Goal: Information Seeking & Learning: Learn about a topic

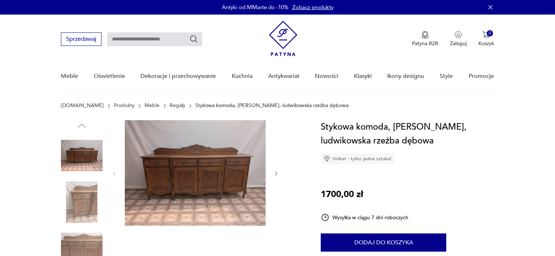
click at [209, 135] on img at bounding box center [195, 173] width 141 height 106
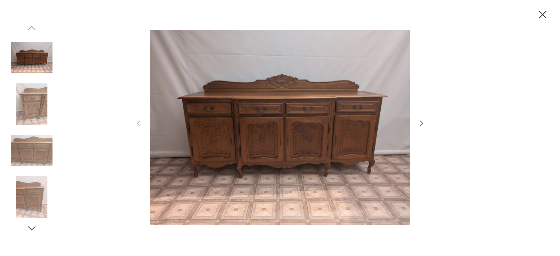
click at [282, 108] on img at bounding box center [280, 127] width 260 height 205
click at [279, 115] on img at bounding box center [280, 127] width 260 height 205
click at [293, 134] on img at bounding box center [280, 127] width 260 height 205
click at [423, 121] on icon "button" at bounding box center [421, 123] width 9 height 9
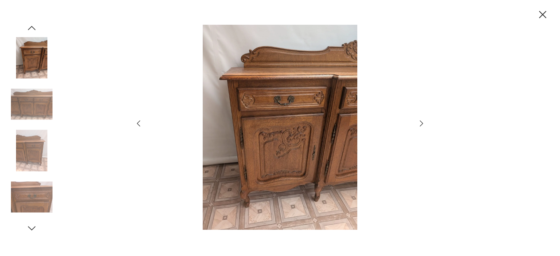
click at [423, 121] on icon "button" at bounding box center [421, 123] width 9 height 9
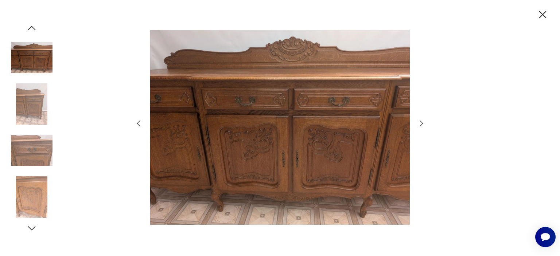
click at [423, 121] on icon "button" at bounding box center [421, 123] width 9 height 9
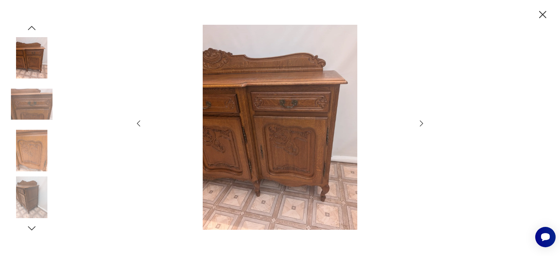
click at [423, 121] on icon "button" at bounding box center [421, 123] width 9 height 9
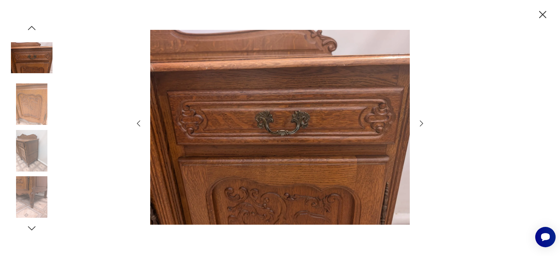
click at [423, 121] on icon "button" at bounding box center [421, 123] width 9 height 9
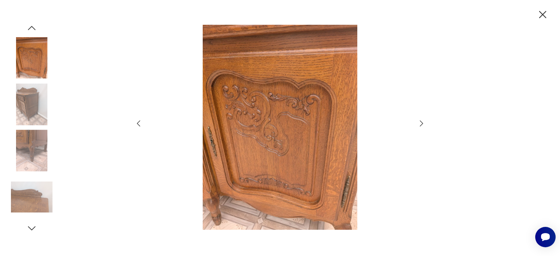
click at [423, 121] on icon "button" at bounding box center [421, 123] width 9 height 9
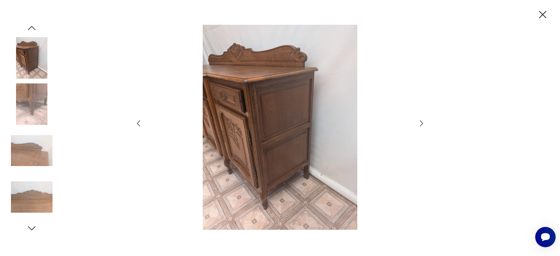
click at [423, 121] on icon "button" at bounding box center [421, 123] width 9 height 9
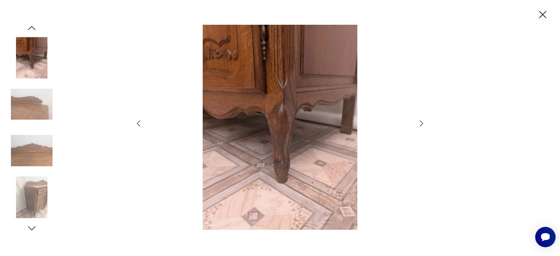
click at [423, 121] on icon "button" at bounding box center [421, 123] width 9 height 9
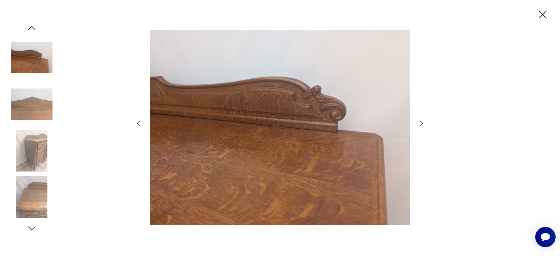
click at [423, 121] on icon "button" at bounding box center [421, 123] width 9 height 9
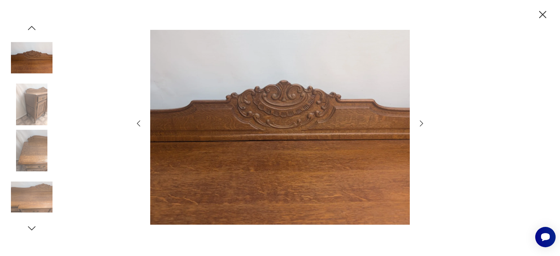
click at [423, 121] on icon "button" at bounding box center [421, 123] width 9 height 9
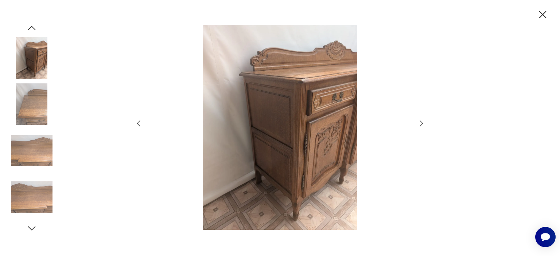
click at [423, 121] on icon "button" at bounding box center [421, 123] width 9 height 9
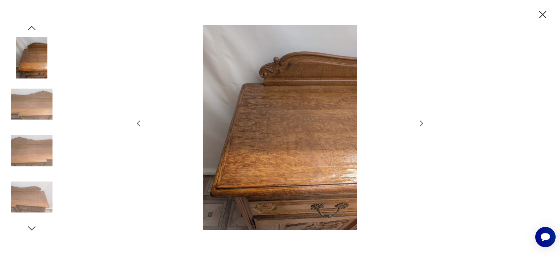
click at [423, 121] on icon "button" at bounding box center [421, 123] width 9 height 9
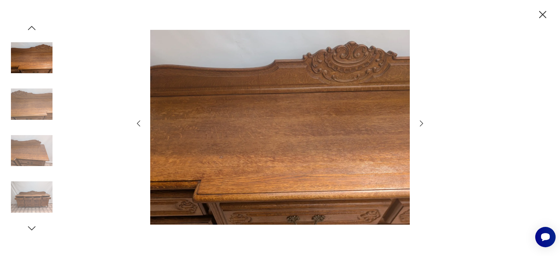
click at [423, 121] on icon "button" at bounding box center [421, 123] width 9 height 9
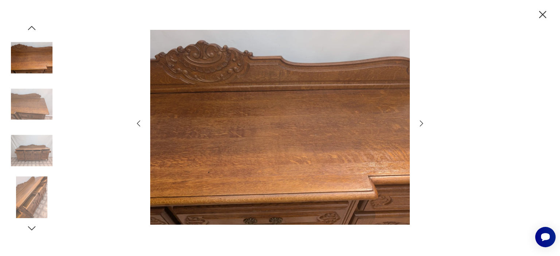
click at [423, 121] on icon "button" at bounding box center [421, 123] width 9 height 9
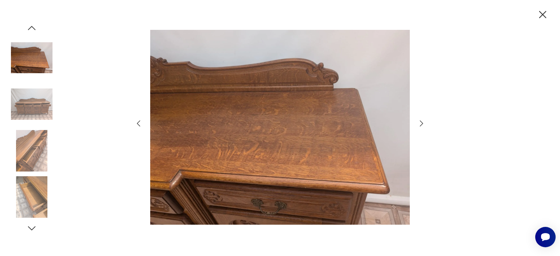
click at [423, 121] on icon "button" at bounding box center [421, 123] width 9 height 9
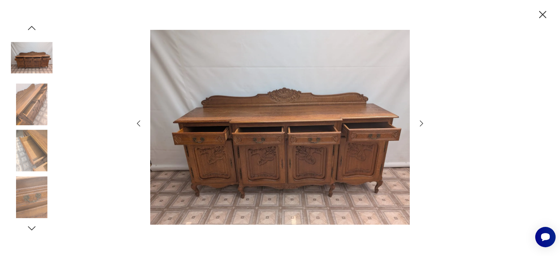
click at [423, 121] on icon "button" at bounding box center [421, 123] width 9 height 9
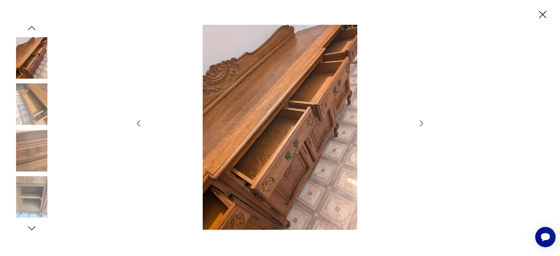
click at [423, 121] on icon "button" at bounding box center [421, 123] width 9 height 9
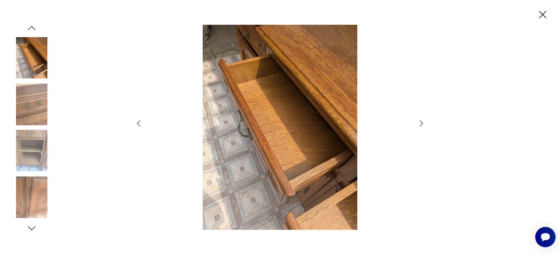
click at [423, 121] on icon "button" at bounding box center [421, 123] width 9 height 9
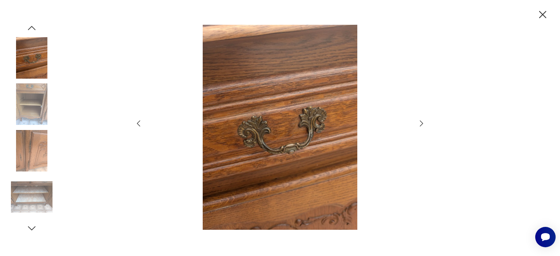
click at [423, 121] on icon "button" at bounding box center [421, 123] width 9 height 9
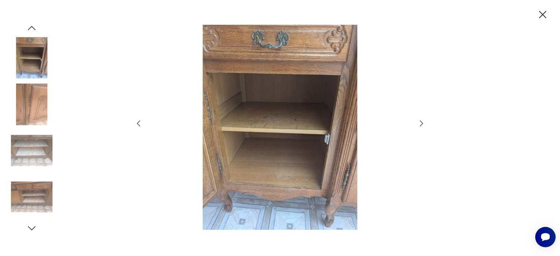
click at [423, 121] on icon "button" at bounding box center [421, 123] width 9 height 9
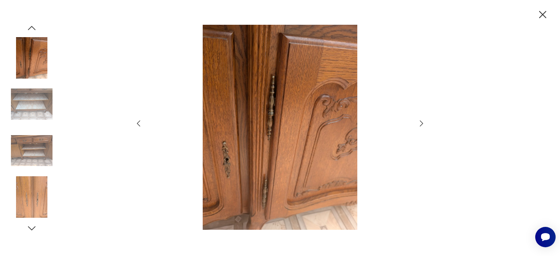
click at [423, 121] on icon "button" at bounding box center [421, 123] width 9 height 9
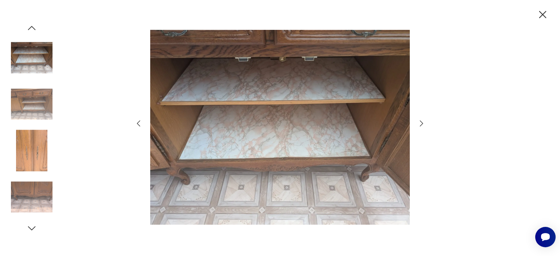
click at [423, 121] on icon "button" at bounding box center [421, 123] width 9 height 9
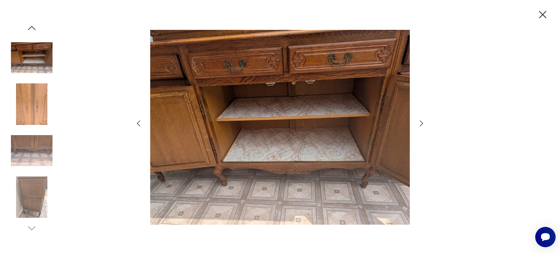
click at [420, 124] on icon "button" at bounding box center [421, 123] width 9 height 9
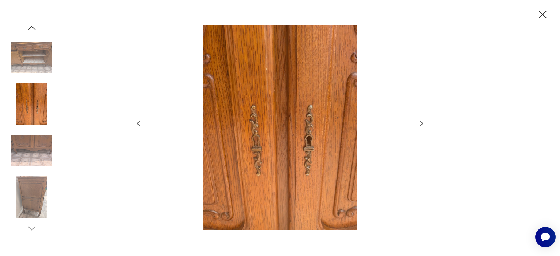
click at [421, 122] on icon "button" at bounding box center [421, 123] width 9 height 9
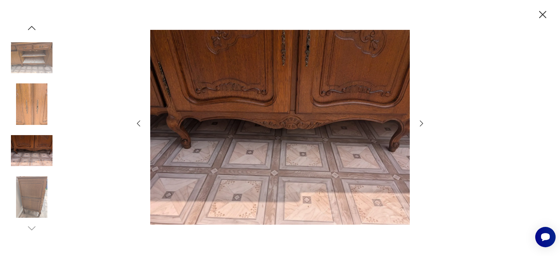
click at [421, 122] on icon "button" at bounding box center [421, 123] width 9 height 9
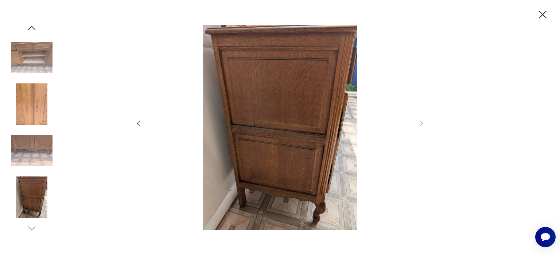
click at [543, 11] on icon "button" at bounding box center [543, 14] width 13 height 13
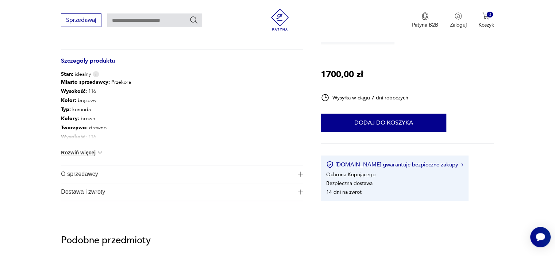
scroll to position [401, 0]
